Goal: Task Accomplishment & Management: Manage account settings

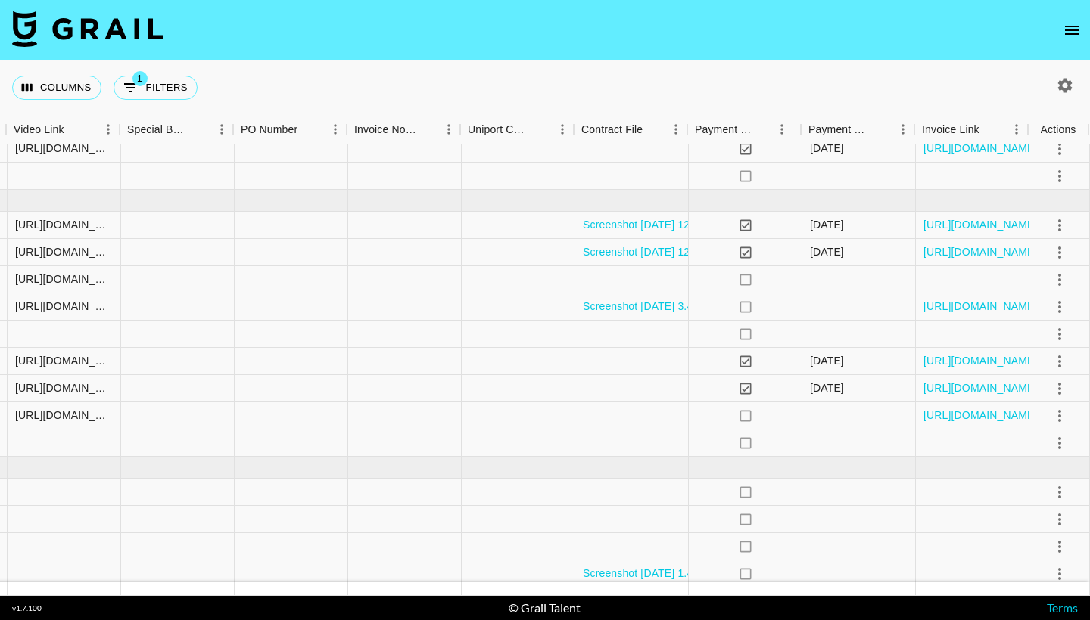
scroll to position [516, 1423]
click at [1056, 337] on icon "select merge strategy" at bounding box center [1059, 334] width 18 height 18
click at [1025, 398] on li "Decline" at bounding box center [1040, 394] width 98 height 27
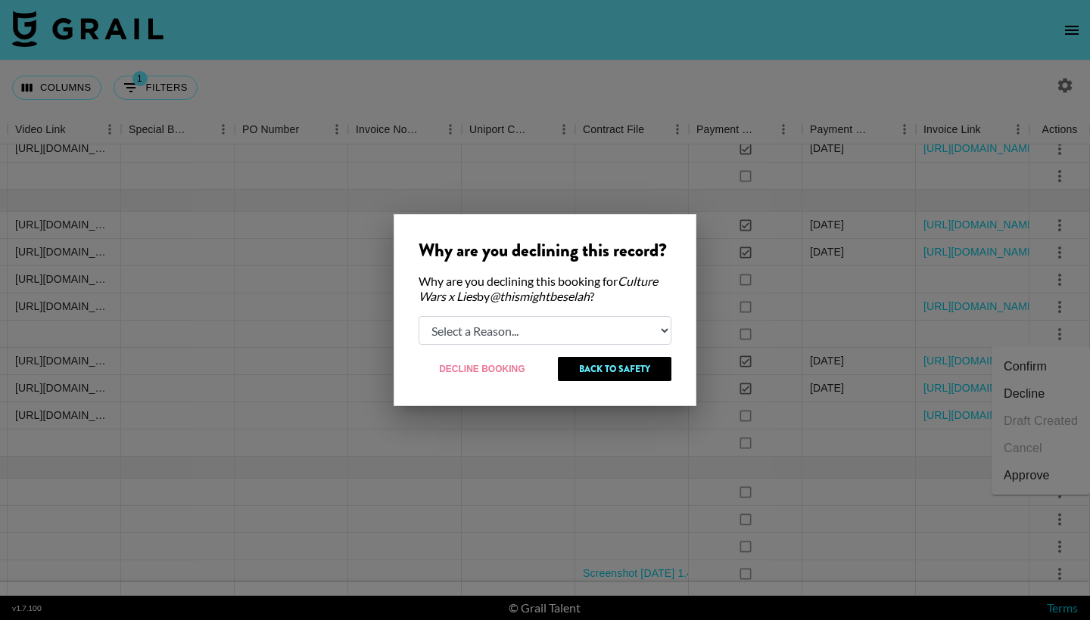
select select "booker_cancel"
click at [503, 366] on button "Decline Booking" at bounding box center [482, 369] width 128 height 24
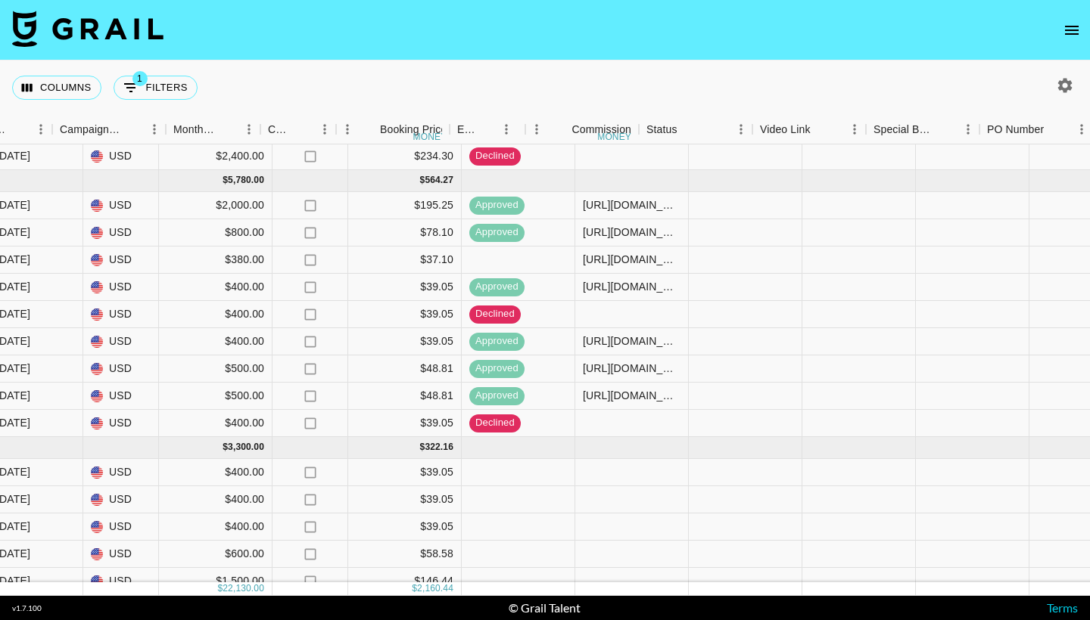
scroll to position [536, 915]
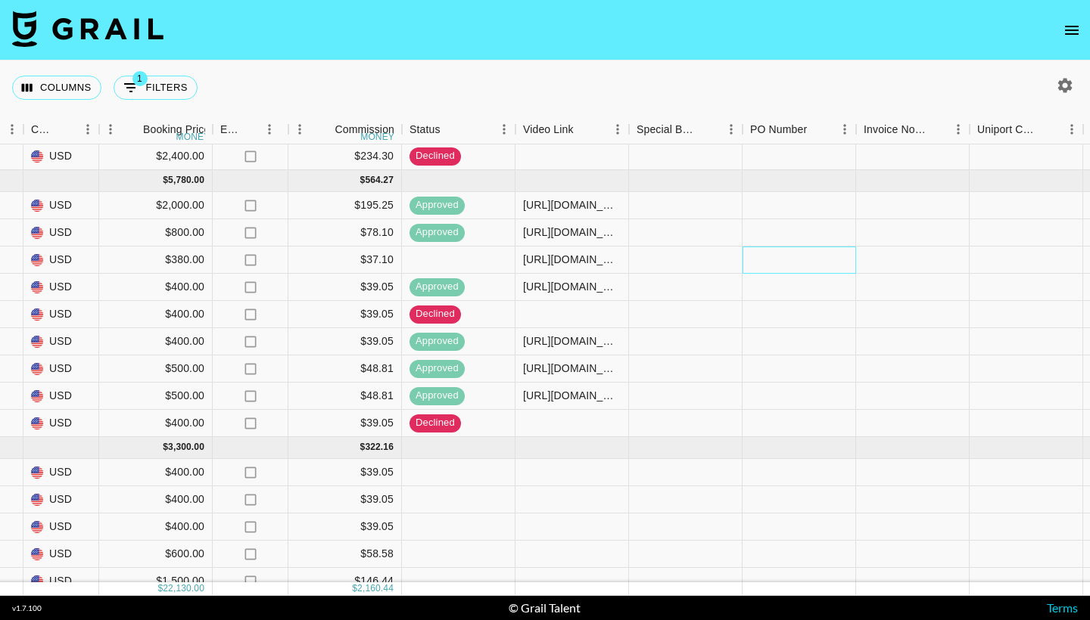
click at [775, 263] on div at bounding box center [798, 260] width 113 height 27
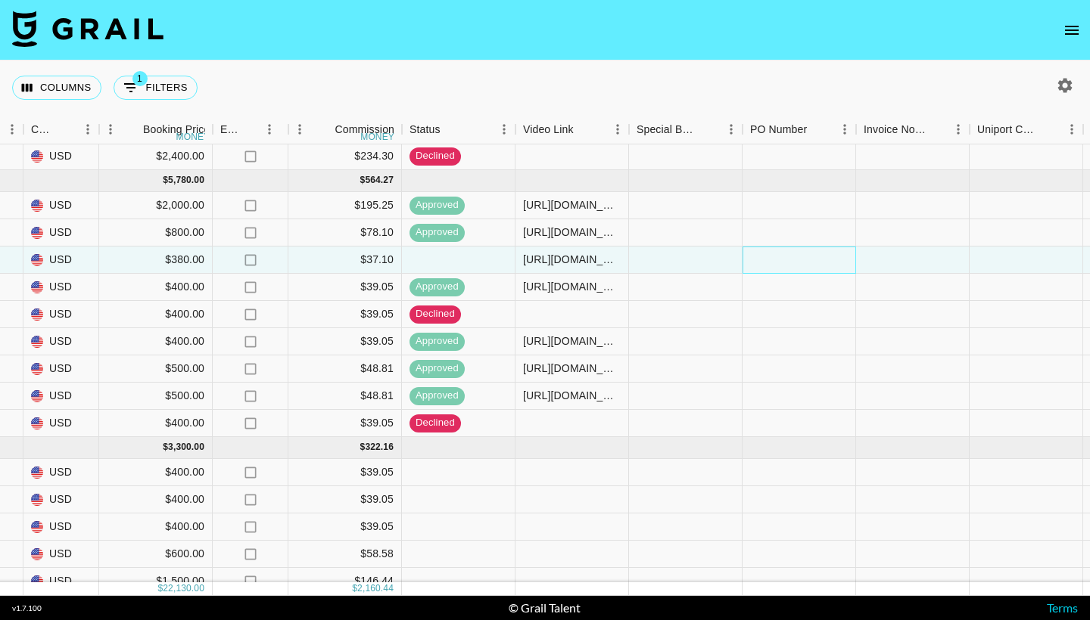
click at [775, 263] on div at bounding box center [798, 260] width 113 height 27
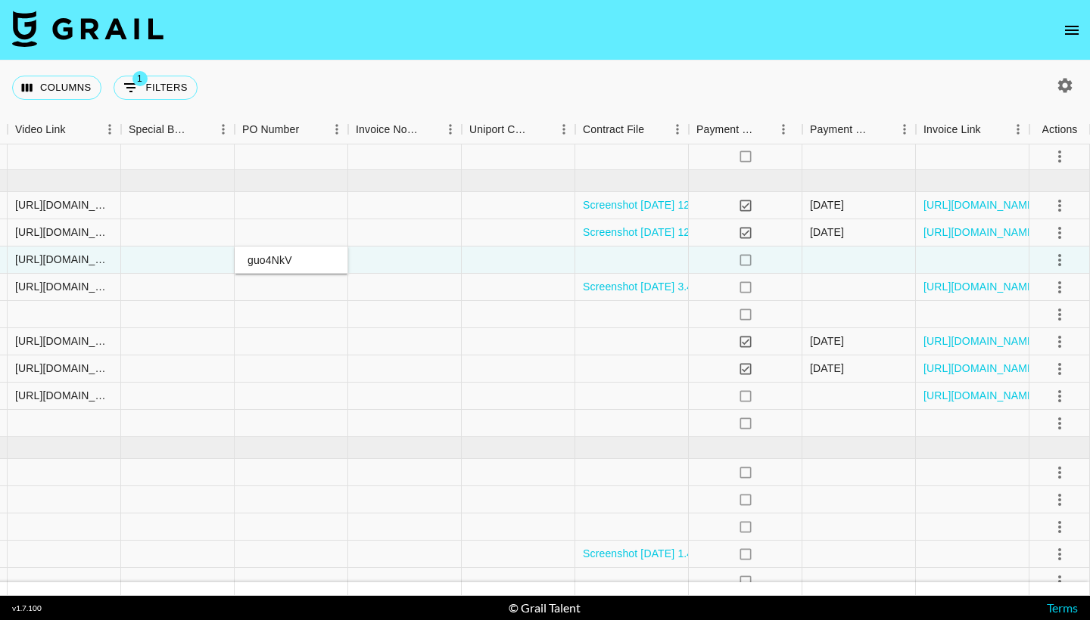
scroll to position [536, 1423]
type input "guo4NkV"
click at [1058, 263] on icon "select merge strategy" at bounding box center [1059, 260] width 18 height 18
click at [1015, 406] on div "Approve" at bounding box center [1026, 402] width 46 height 18
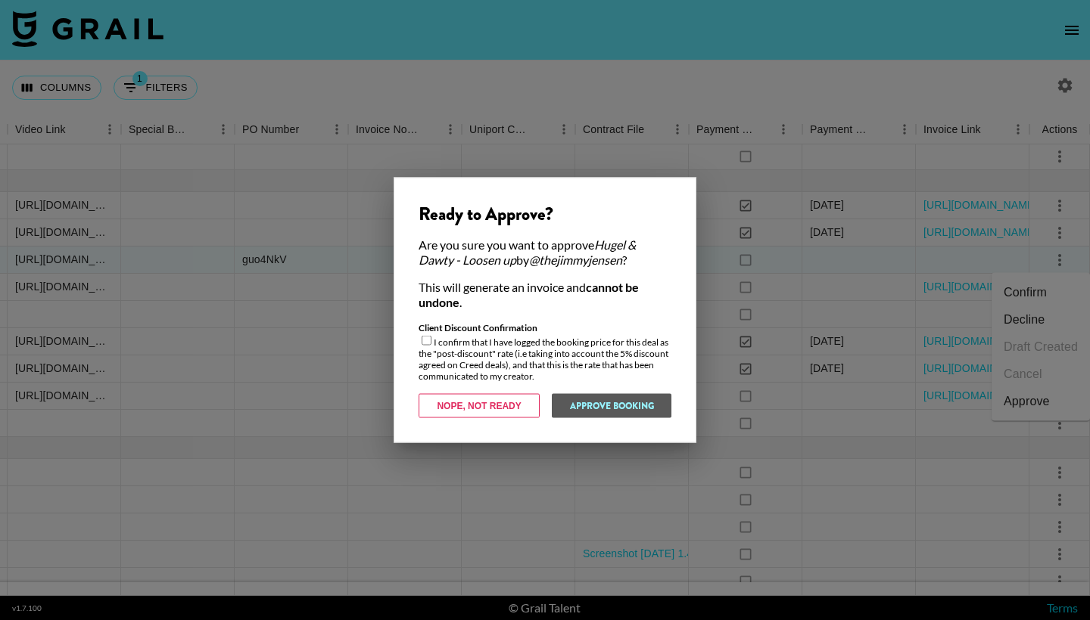
click at [423, 342] on input "checkbox" at bounding box center [426, 341] width 10 height 10
checkbox input "true"
click at [614, 405] on button "Approve Booking" at bounding box center [611, 406] width 120 height 24
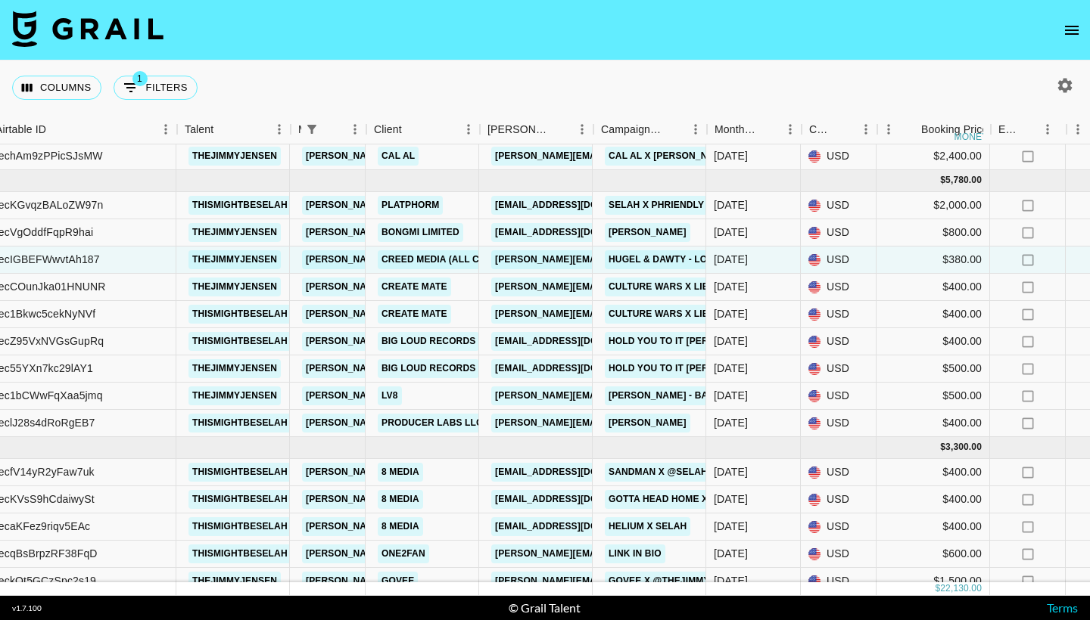
scroll to position [536, 136]
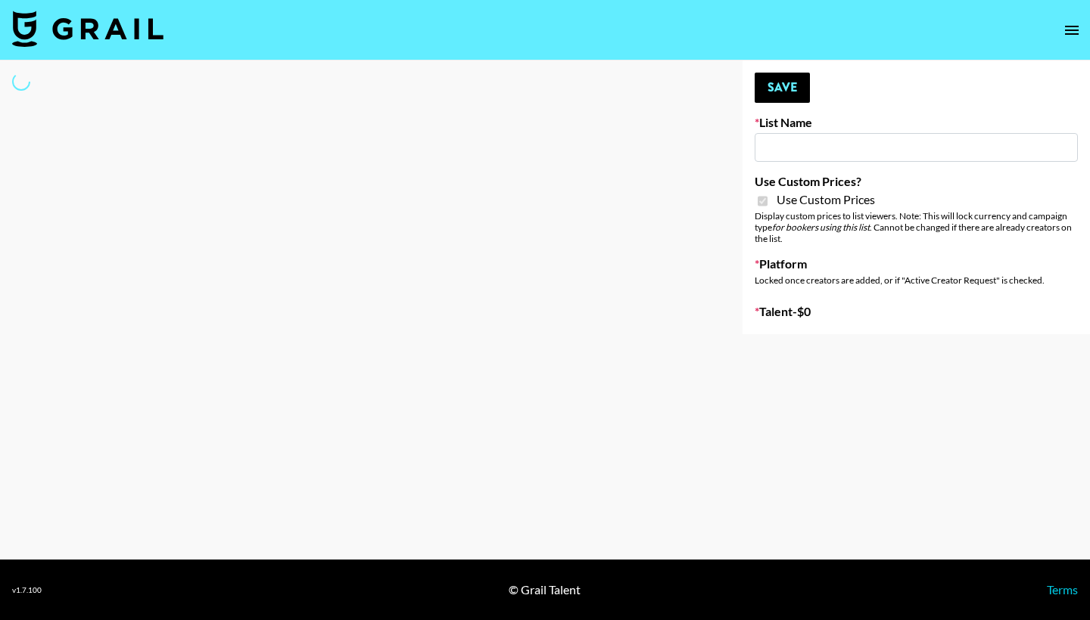
select select "Brand"
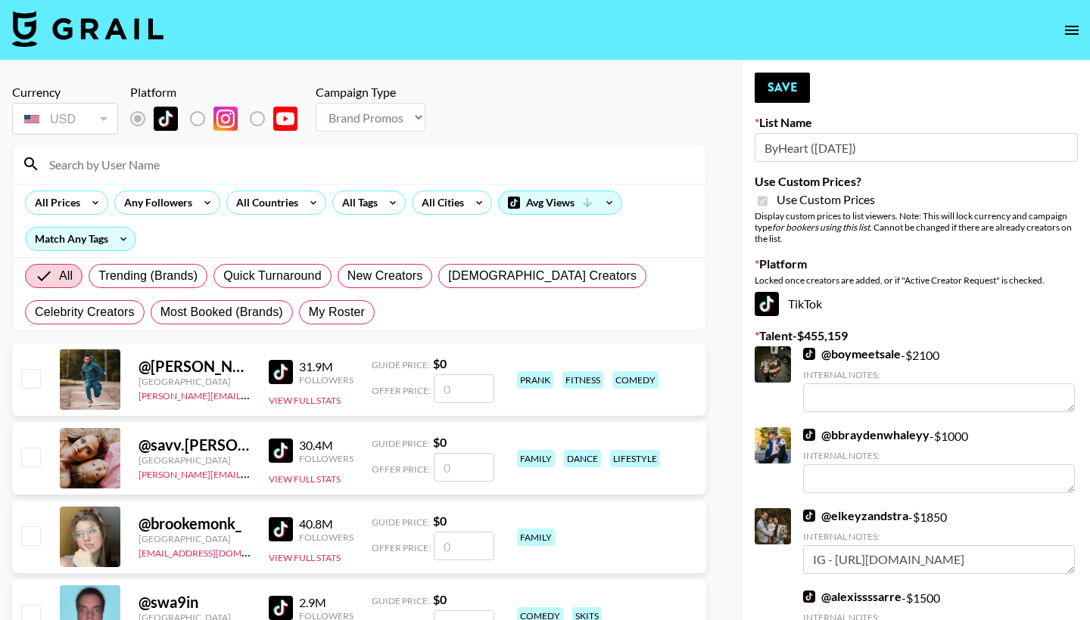
type input "ByHeart ([DATE])"
checkbox input "true"
click at [126, 169] on input at bounding box center [368, 164] width 656 height 24
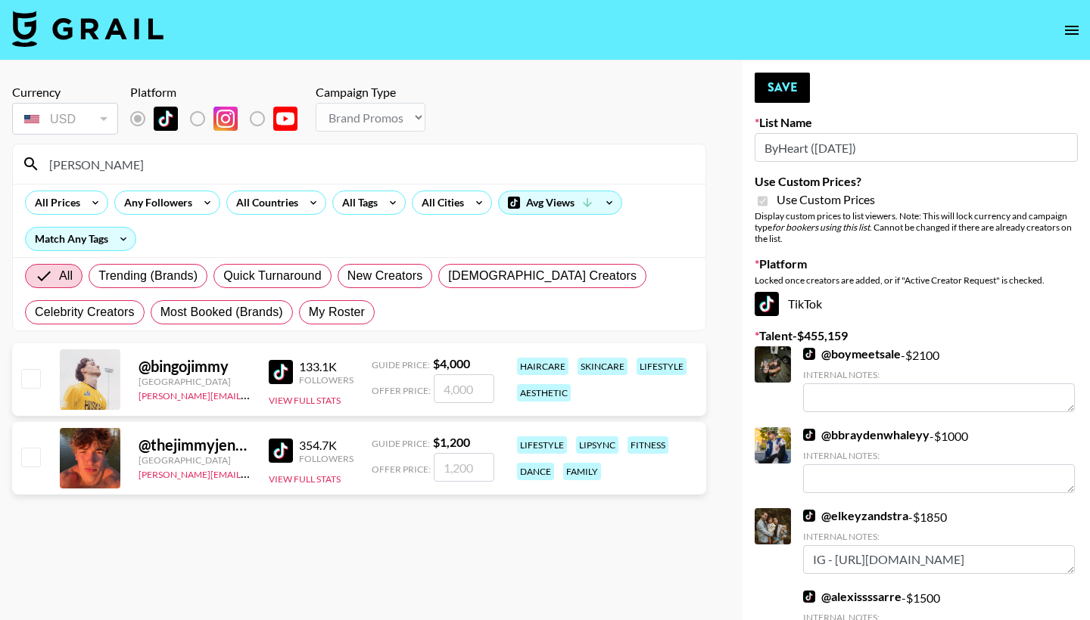
type input "[PERSON_NAME]"
click at [24, 457] on input "checkbox" at bounding box center [30, 457] width 18 height 18
checkbox input "true"
type input "1200"
click at [792, 86] on button "Save" at bounding box center [781, 88] width 55 height 30
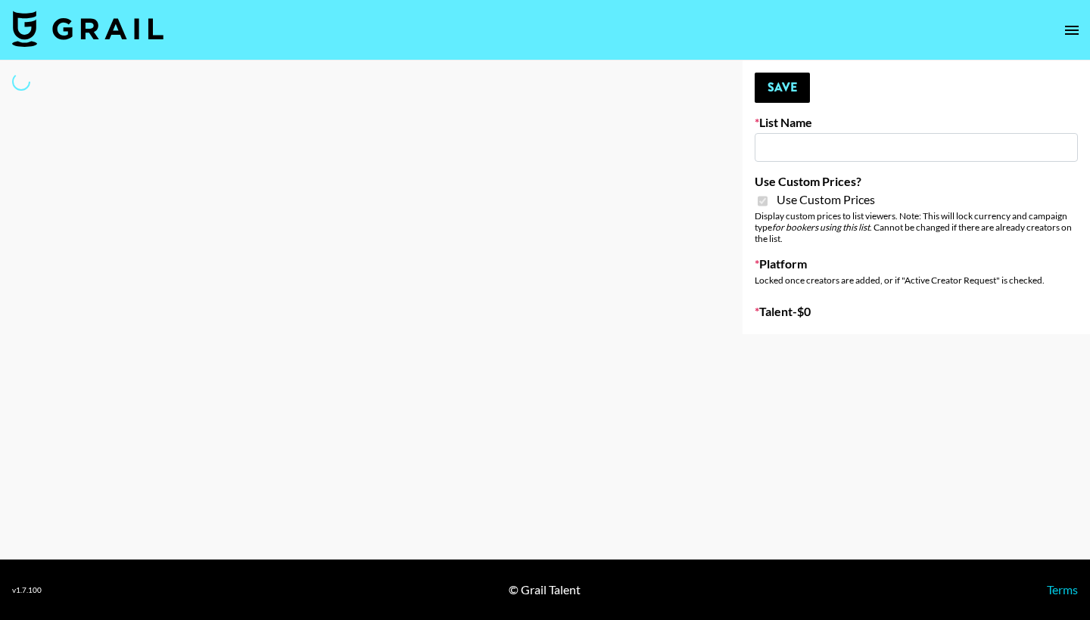
type input "Super Power ([DATE])"
checkbox input "true"
select select "Brand"
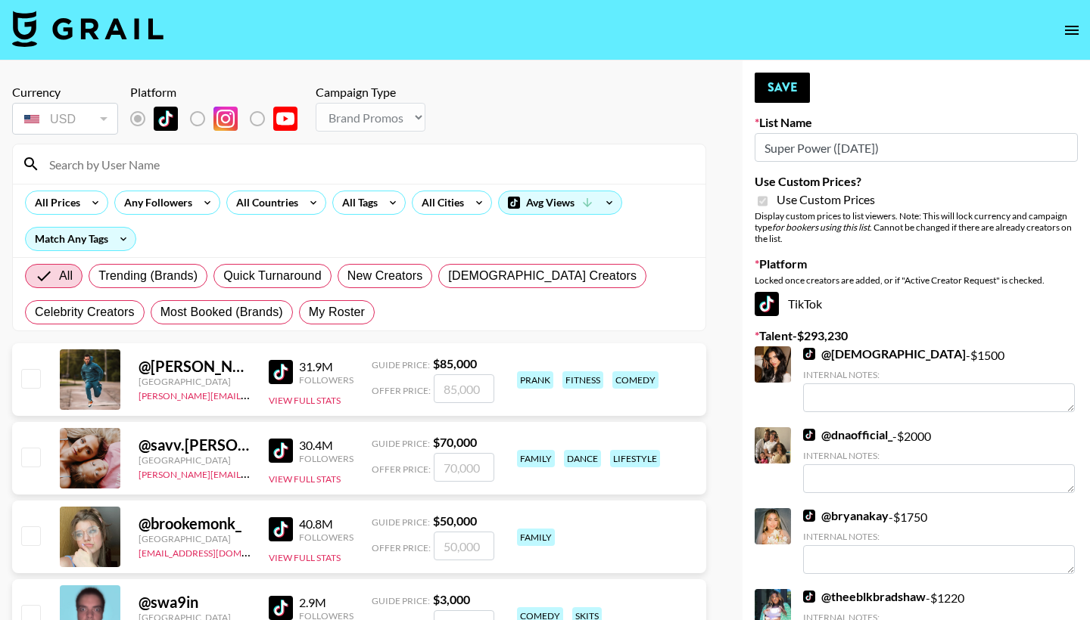
click at [320, 157] on input at bounding box center [368, 164] width 656 height 24
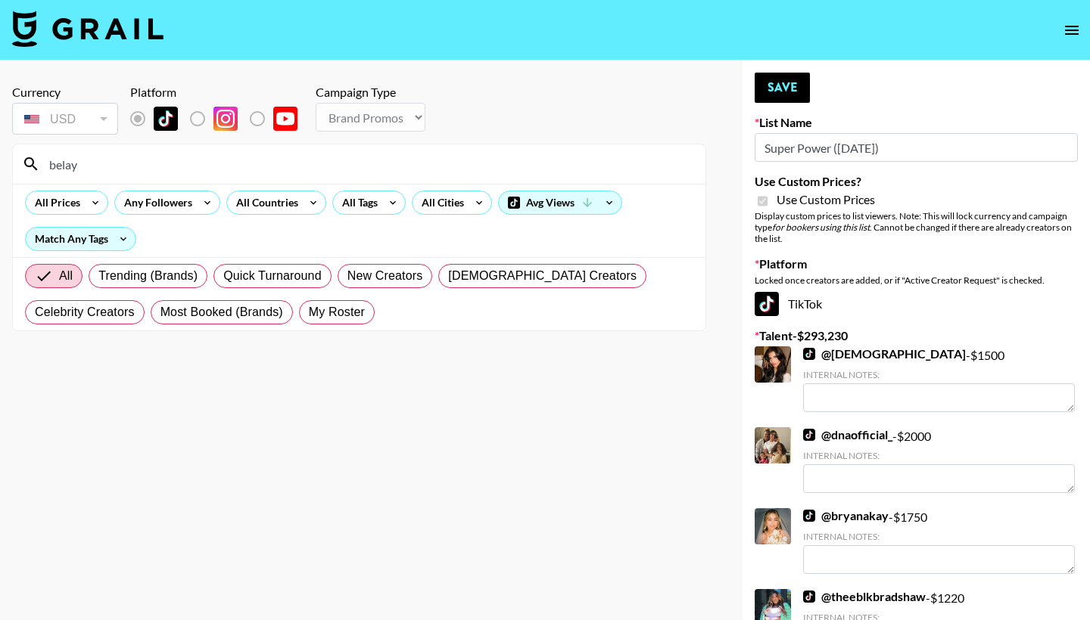
drag, startPoint x: 307, startPoint y: 163, endPoint x: 26, endPoint y: 457, distance: 406.7
click at [26, 457] on section "Currency USD USD ​ Platform Campaign Type Choose Type... Song Promos Brand Prom…" at bounding box center [359, 322] width 694 height 499
click at [208, 166] on input "belay" at bounding box center [368, 164] width 656 height 24
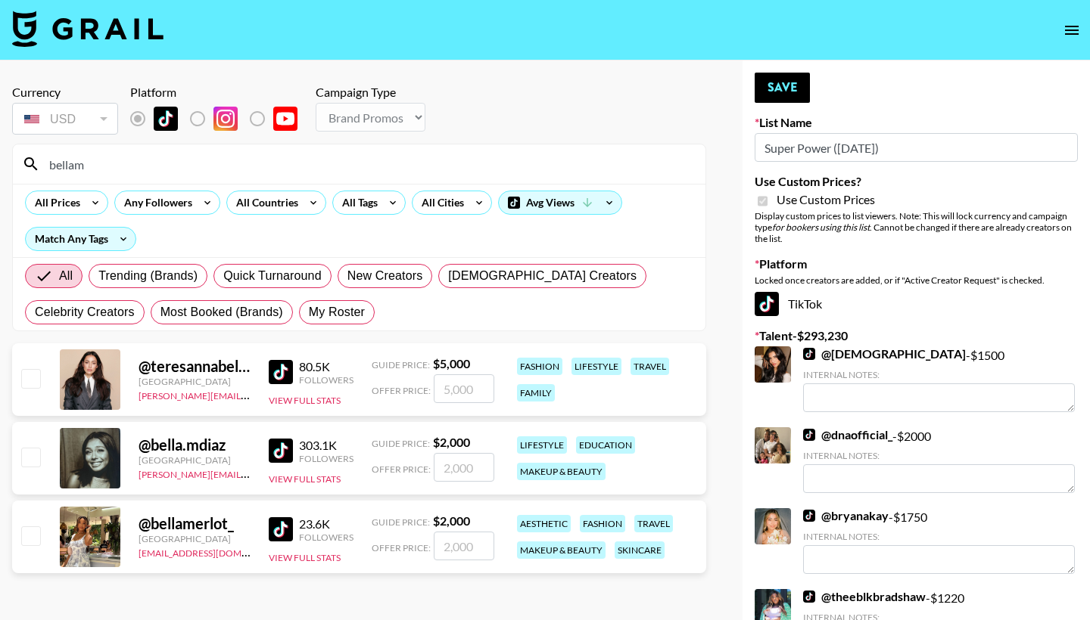
type input "bellam"
click at [30, 462] on input "checkbox" at bounding box center [30, 457] width 18 height 18
checkbox input "true"
type input "2000"
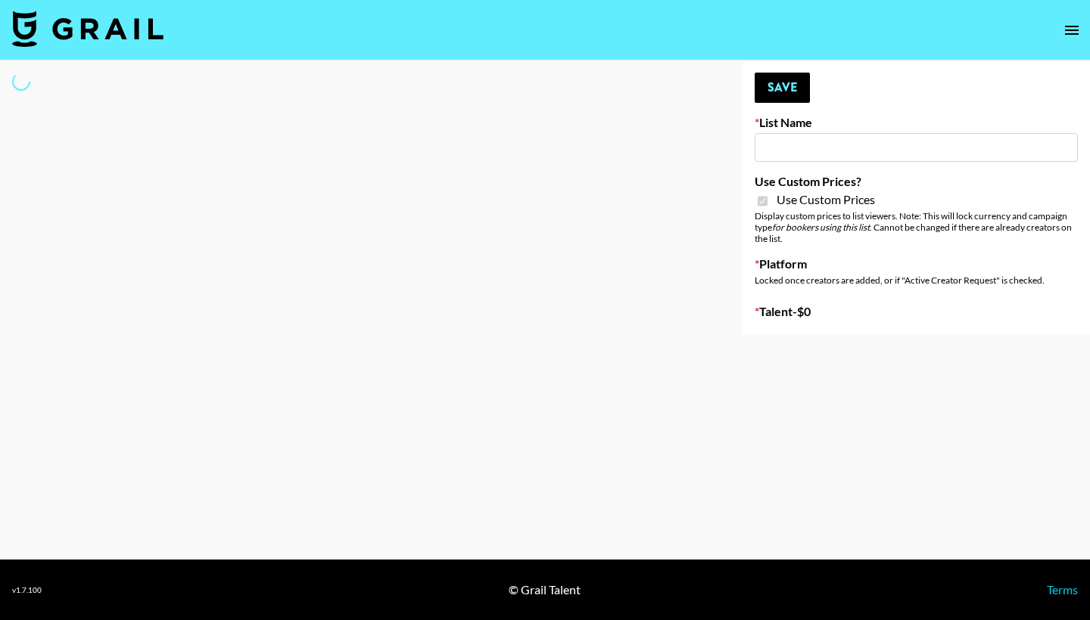
select select "Brand"
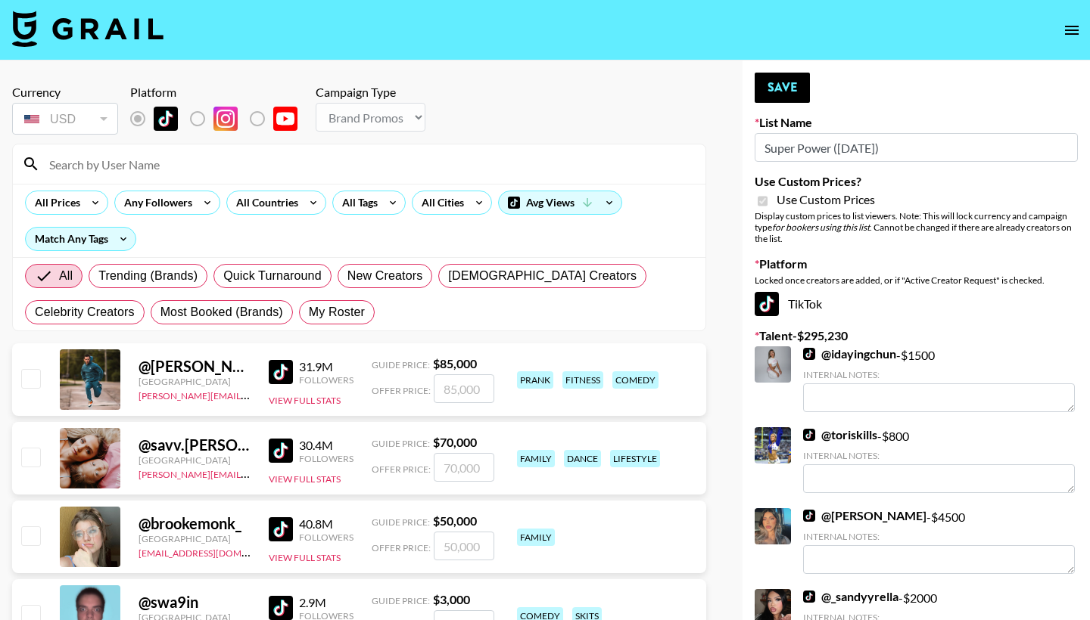
type input "Super Power (9th Sept)"
checkbox input "true"
click at [416, 169] on input at bounding box center [368, 164] width 656 height 24
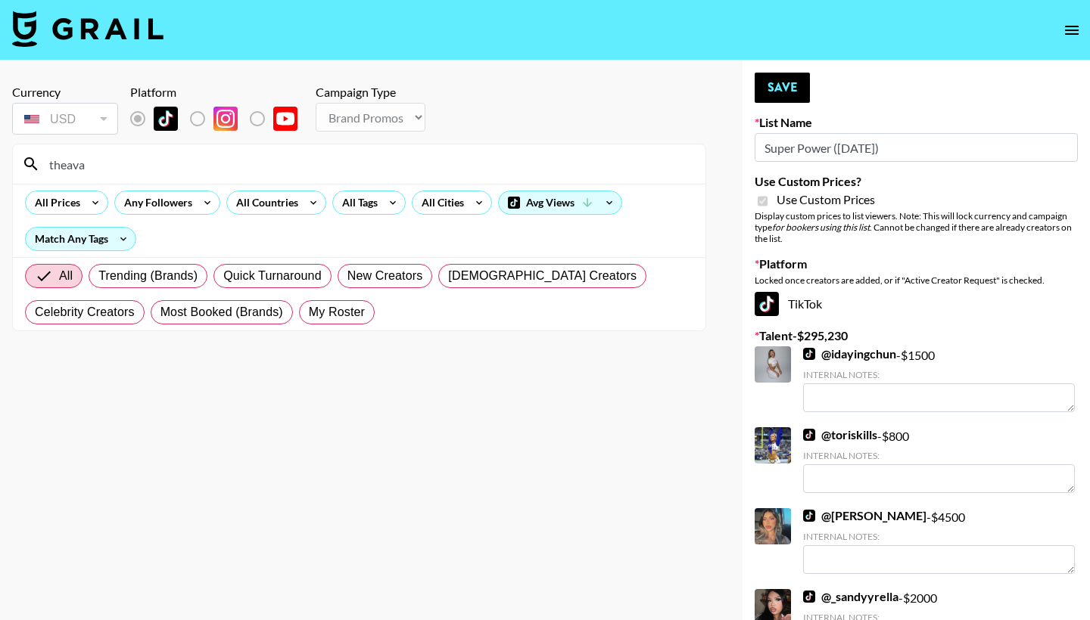
click at [69, 163] on input "theava" at bounding box center [368, 164] width 656 height 24
type input "the.ava"
